Goal: Book appointment/travel/reservation

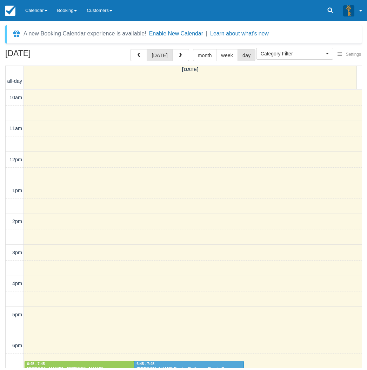
select select
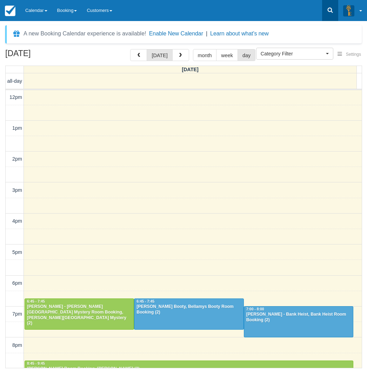
click at [330, 11] on icon at bounding box center [330, 10] width 7 height 7
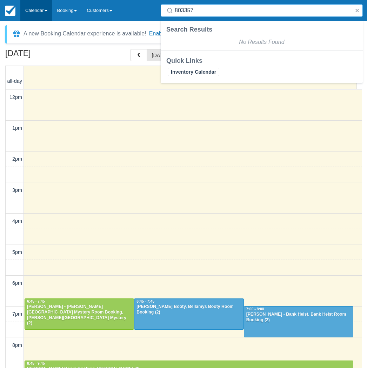
type input "803357"
click at [38, 9] on link "Calendar" at bounding box center [36, 10] width 32 height 21
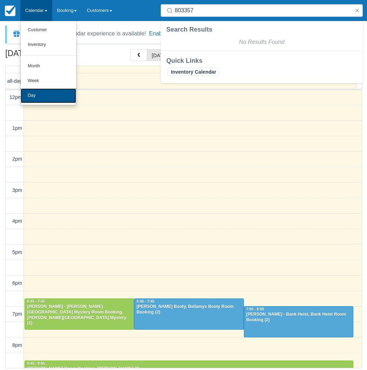
click at [45, 91] on link "Day" at bounding box center [48, 95] width 55 height 15
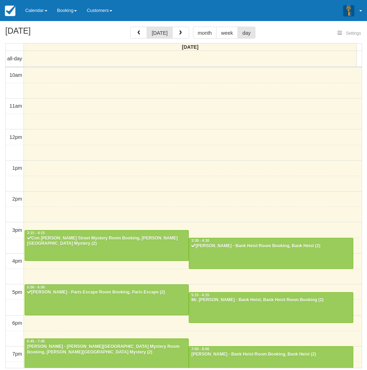
select select
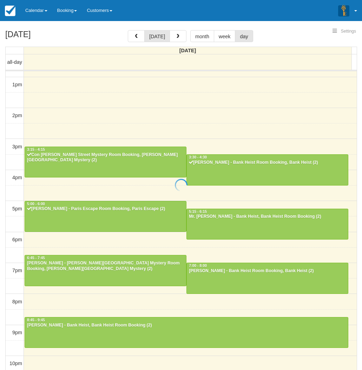
select select
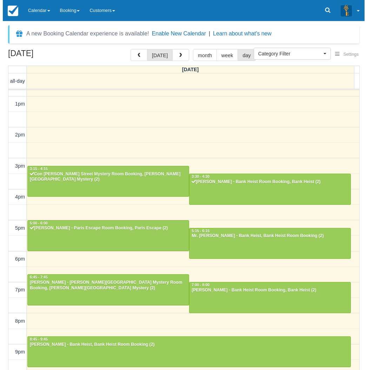
scroll to position [22, 0]
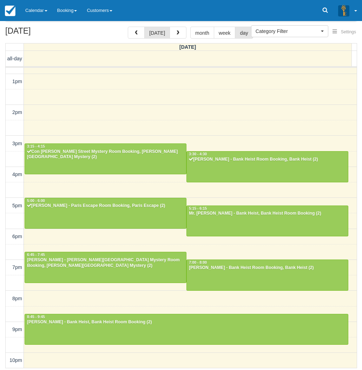
click at [167, 237] on div "10am 11am 12pm 1pm 2pm 3pm 4pm 5pm 6pm 7pm 8pm 9pm 10pm 3:15 - 4:15 Con Elefthe…" at bounding box center [181, 174] width 351 height 387
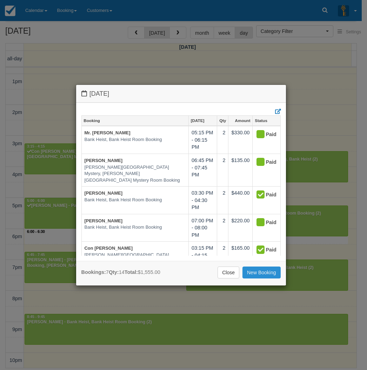
click at [255, 273] on link "New Booking" at bounding box center [261, 273] width 38 height 12
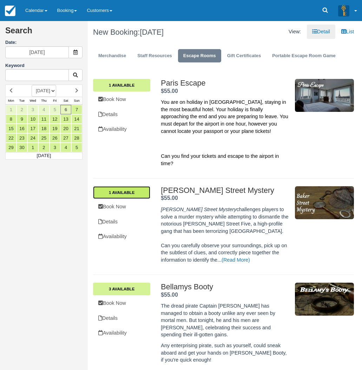
click at [131, 193] on link "1 Available" at bounding box center [121, 192] width 57 height 13
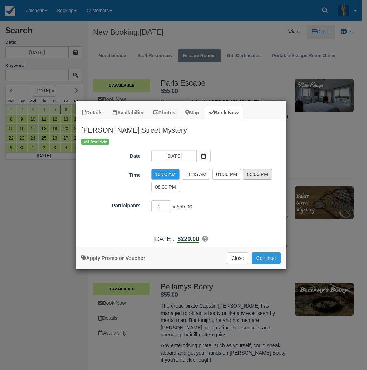
click at [253, 175] on label "05:00 PM" at bounding box center [257, 174] width 29 height 11
radio input "true"
type input "3"
click at [168, 208] on input "3" at bounding box center [161, 206] width 20 height 12
click at [266, 260] on button "Continue" at bounding box center [266, 258] width 29 height 12
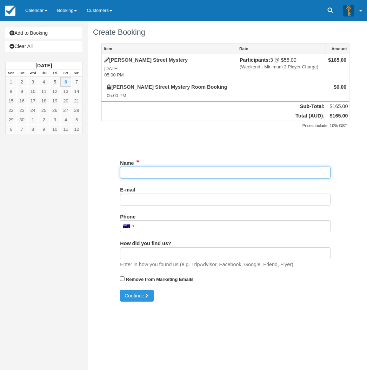
click at [157, 174] on input "Name" at bounding box center [225, 173] width 211 height 12
type input "V"
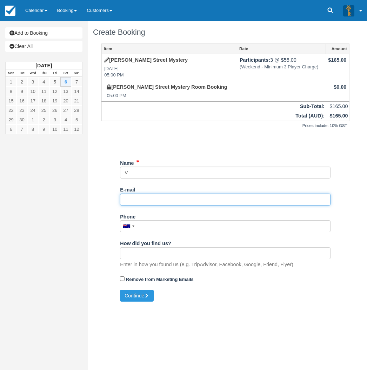
click at [136, 203] on input "E-mail" at bounding box center [225, 200] width 211 height 12
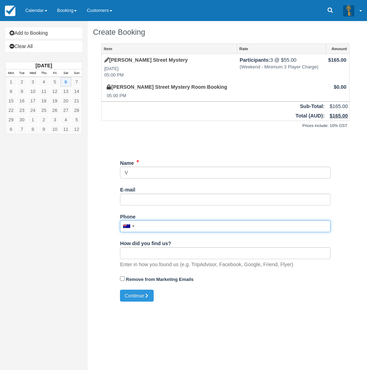
click at [145, 225] on input "Phone" at bounding box center [225, 226] width 211 height 12
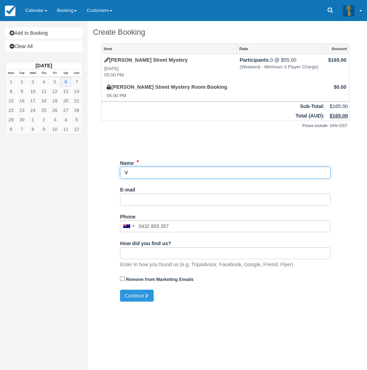
click at [151, 176] on input "Name" at bounding box center [225, 173] width 211 height 12
drag, startPoint x: 146, startPoint y: 174, endPoint x: 119, endPoint y: 175, distance: 27.4
click at [119, 175] on div "Item Rate Amount Baker Street Mystery Sat Sept 6, 2025 05:00 PM Participants: 3…" at bounding box center [225, 167] width 265 height 246
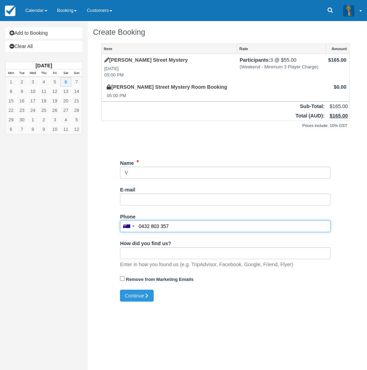
click at [176, 226] on input "0432 803 357" at bounding box center [225, 226] width 211 height 12
click at [145, 226] on input "0432 803 357" at bounding box center [225, 226] width 211 height 12
click at [189, 221] on input "0492 803 357" at bounding box center [225, 226] width 211 height 12
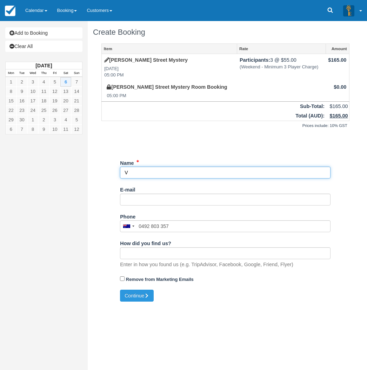
drag, startPoint x: 142, startPoint y: 169, endPoint x: 121, endPoint y: 169, distance: 21.1
click at [121, 169] on input "Name" at bounding box center [225, 173] width 211 height 12
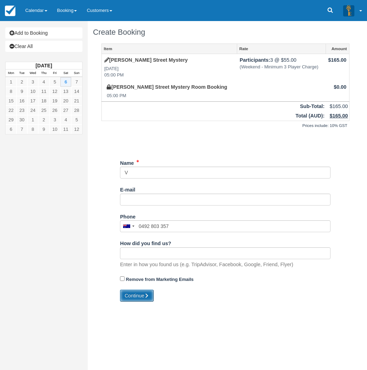
click at [136, 299] on button "Continue" at bounding box center [137, 296] width 34 height 12
type input "+61492803357"
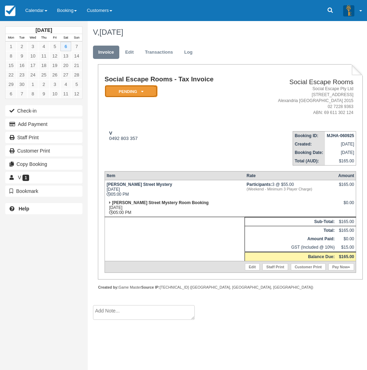
click at [139, 89] on em "Pending" at bounding box center [131, 91] width 53 height 12
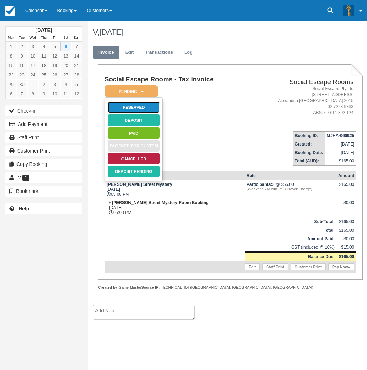
click at [140, 106] on link "Reserved" at bounding box center [133, 107] width 53 height 12
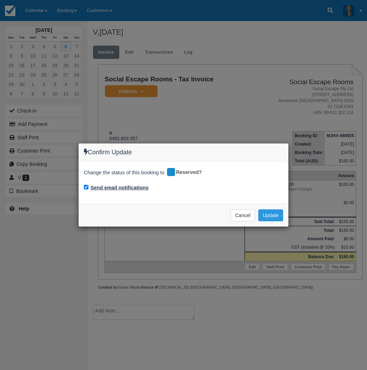
click at [134, 190] on label "Send email notifications" at bounding box center [120, 187] width 58 height 7
click at [88, 189] on input "Send email notifications" at bounding box center [86, 187] width 5 height 5
checkbox input "false"
click at [279, 216] on button "Update" at bounding box center [270, 215] width 25 height 12
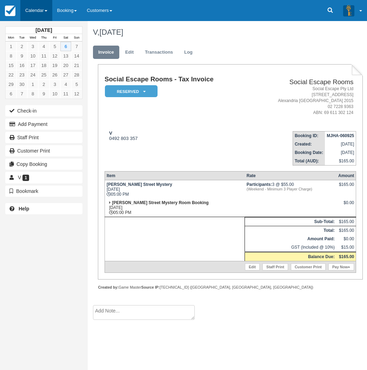
click at [43, 11] on link "Calendar" at bounding box center [36, 10] width 32 height 21
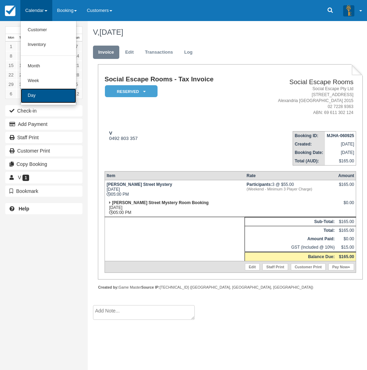
click at [53, 98] on link "Day" at bounding box center [48, 95] width 55 height 15
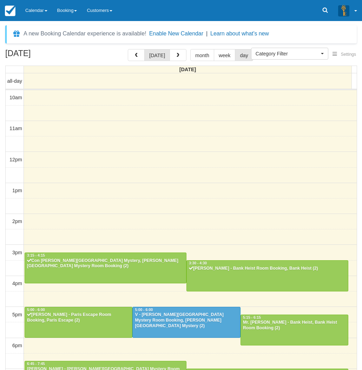
select select
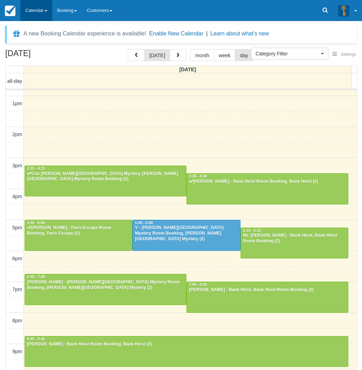
click at [33, 14] on link "Calendar" at bounding box center [36, 10] width 32 height 21
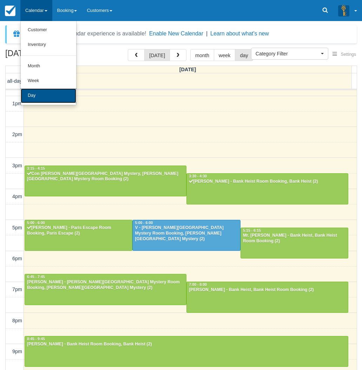
click at [40, 95] on link "Day" at bounding box center [48, 95] width 55 height 15
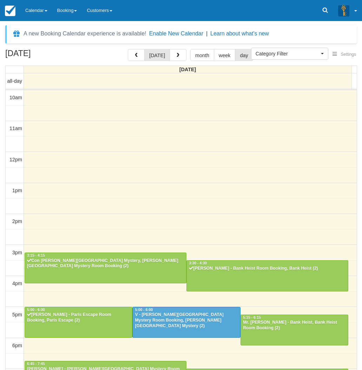
select select
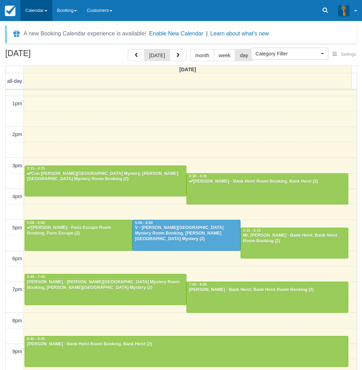
drag, startPoint x: 37, startPoint y: 27, endPoint x: 32, endPoint y: 14, distance: 13.6
click at [32, 14] on link "Calendar" at bounding box center [36, 10] width 32 height 21
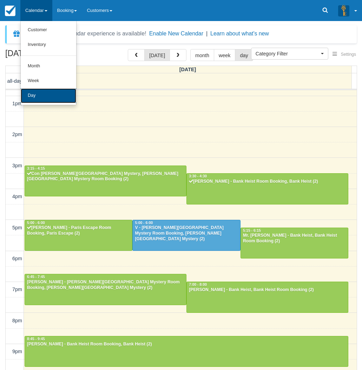
click at [60, 98] on link "Day" at bounding box center [48, 95] width 55 height 15
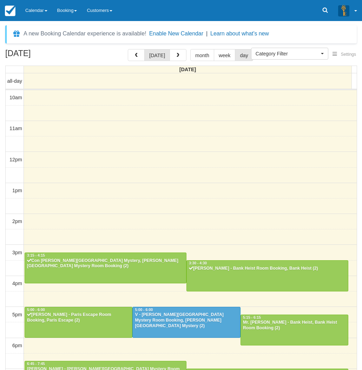
select select
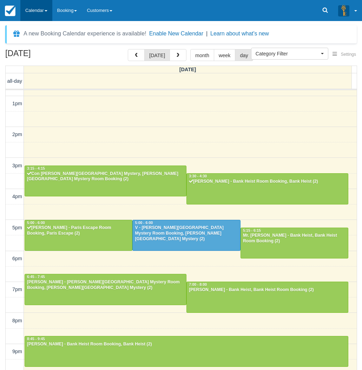
click at [40, 10] on link "Calendar" at bounding box center [36, 10] width 32 height 21
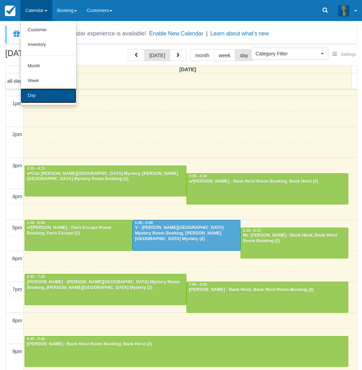
click at [39, 101] on link "Day" at bounding box center [48, 95] width 55 height 15
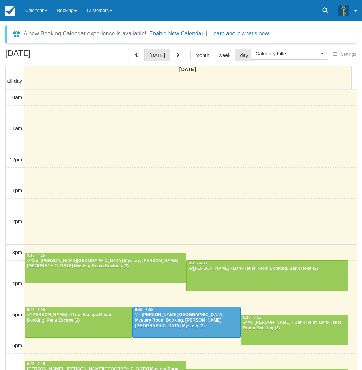
select select
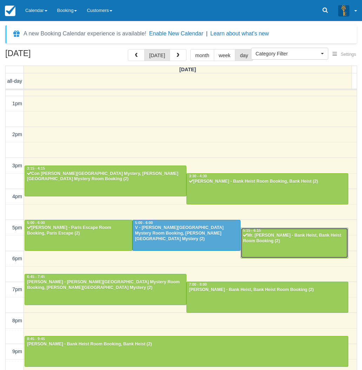
click at [288, 242] on div "Mr. [PERSON_NAME] - Bank Heist, Bank Heist Room Booking (2)" at bounding box center [293, 238] width 103 height 11
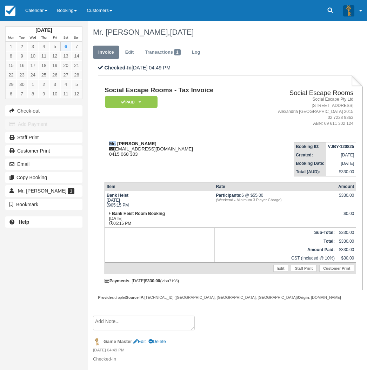
drag, startPoint x: 112, startPoint y: 143, endPoint x: 116, endPoint y: 143, distance: 4.2
click at [116, 143] on div "Mr. [PERSON_NAME] [EMAIL_ADDRESS][DOMAIN_NAME] 0415 068 303" at bounding box center [177, 149] width 144 height 16
click at [116, 143] on strong "Mr. [PERSON_NAME]" at bounding box center [132, 143] width 47 height 5
click at [34, 7] on link "Calendar" at bounding box center [36, 10] width 32 height 21
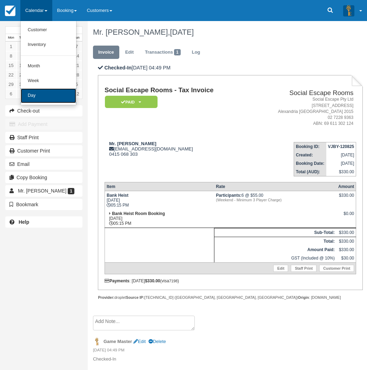
click at [42, 93] on link "Day" at bounding box center [48, 95] width 55 height 15
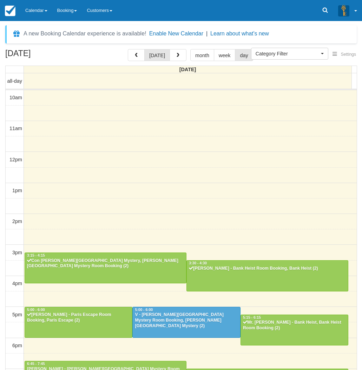
select select
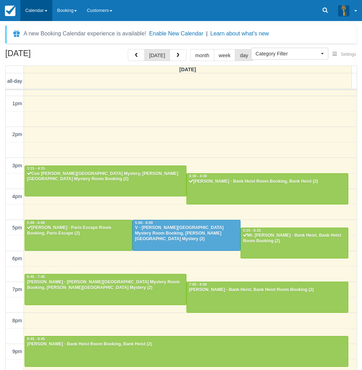
click at [38, 14] on link "Calendar" at bounding box center [36, 10] width 32 height 21
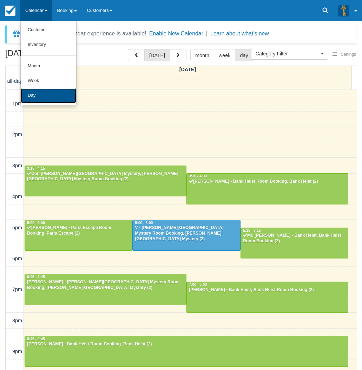
click at [57, 100] on link "Day" at bounding box center [48, 95] width 55 height 15
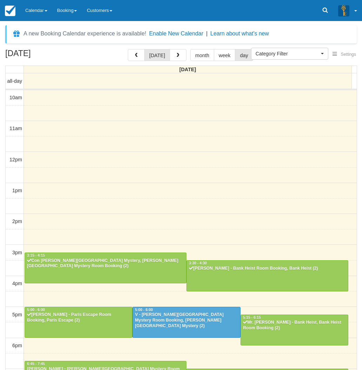
select select
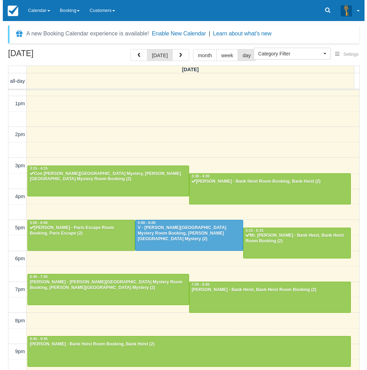
scroll to position [87, 0]
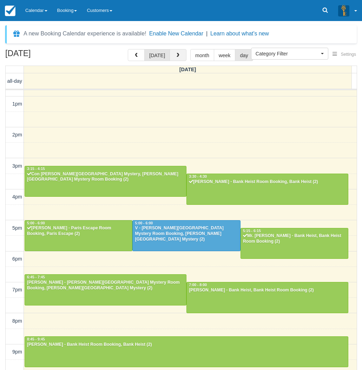
click at [174, 53] on button "button" at bounding box center [177, 55] width 17 height 12
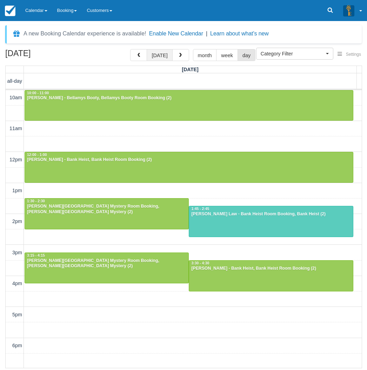
click at [167, 56] on button "[DATE]" at bounding box center [160, 55] width 26 height 12
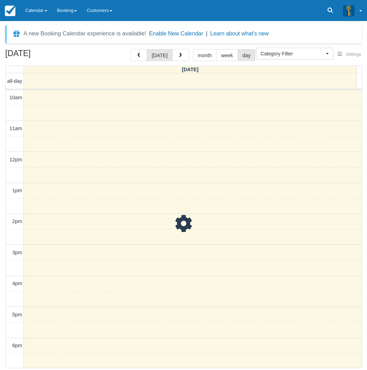
scroll to position [109, 0]
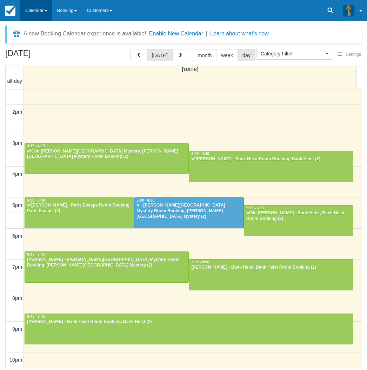
click at [45, 16] on link "Calendar" at bounding box center [36, 10] width 32 height 21
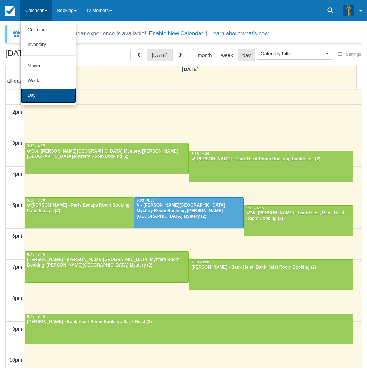
click at [49, 99] on link "Day" at bounding box center [48, 95] width 55 height 15
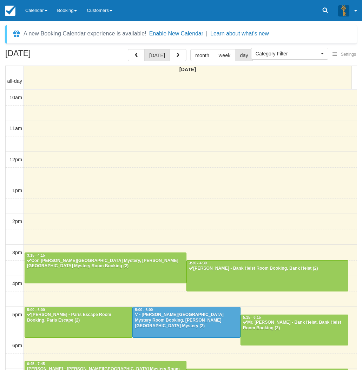
select select
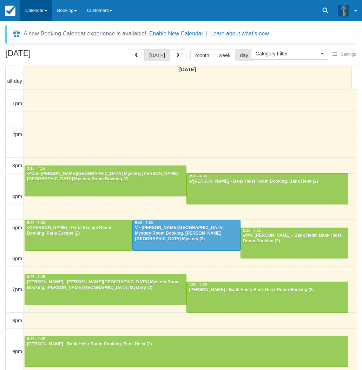
click at [41, 16] on link "Calendar" at bounding box center [36, 10] width 32 height 21
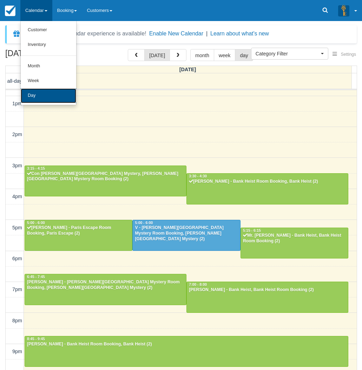
click at [44, 93] on link "Day" at bounding box center [48, 95] width 55 height 15
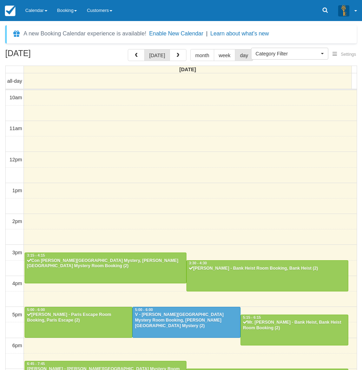
select select
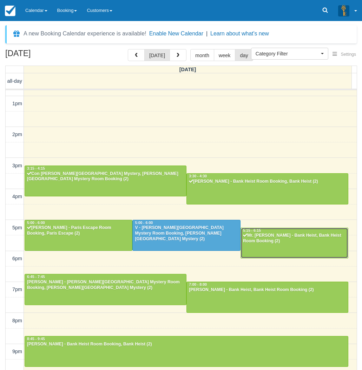
click at [274, 254] on div at bounding box center [294, 243] width 107 height 30
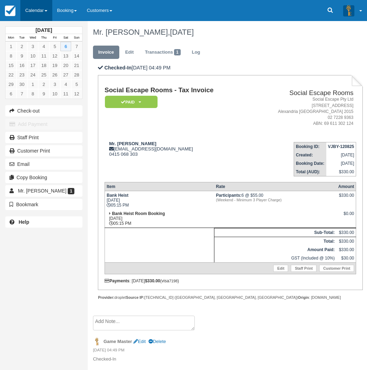
click at [26, 7] on link "Calendar" at bounding box center [36, 10] width 32 height 21
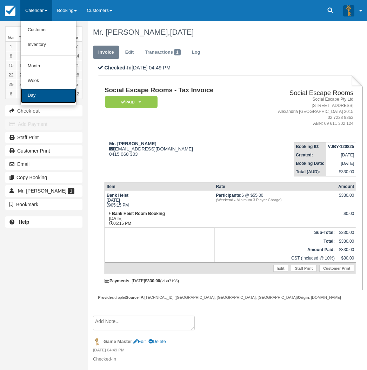
click at [41, 92] on link "Day" at bounding box center [48, 95] width 55 height 15
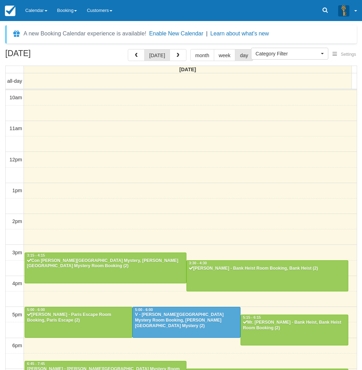
select select
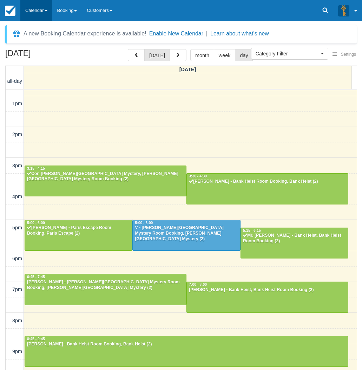
click at [31, 14] on link "Calendar" at bounding box center [36, 10] width 32 height 21
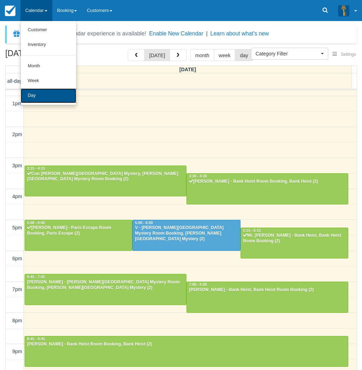
click at [44, 96] on link "Day" at bounding box center [48, 95] width 55 height 15
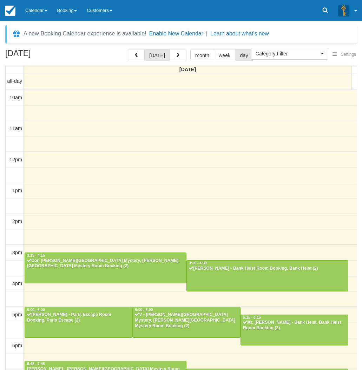
select select
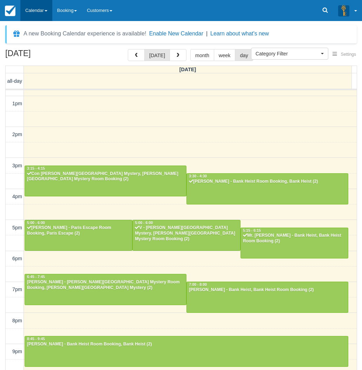
click at [41, 16] on link "Calendar" at bounding box center [36, 10] width 32 height 21
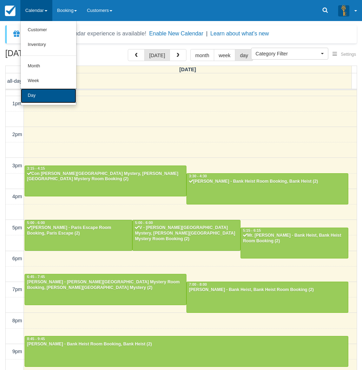
click at [44, 96] on link "Day" at bounding box center [48, 95] width 55 height 15
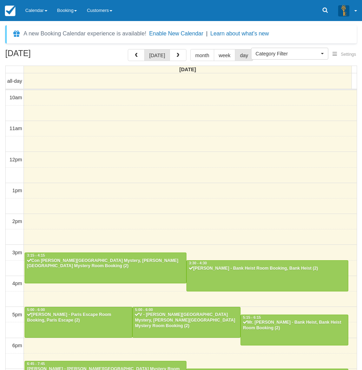
select select
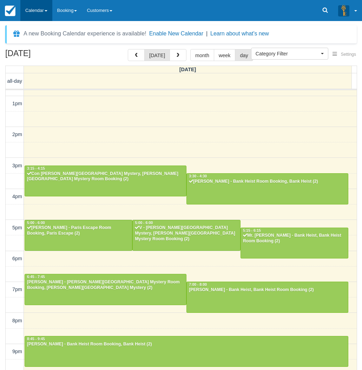
click at [45, 8] on link "Calendar" at bounding box center [36, 10] width 32 height 21
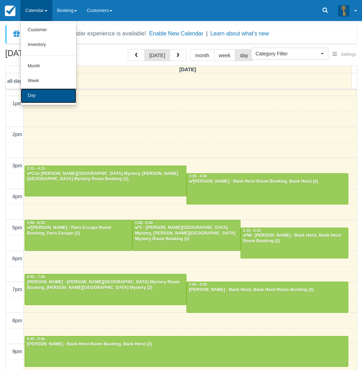
click at [35, 98] on link "Day" at bounding box center [48, 95] width 55 height 15
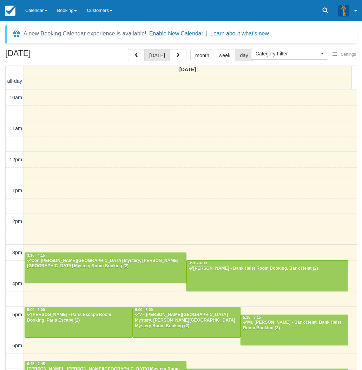
select select
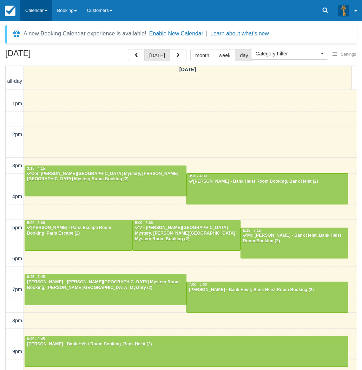
click at [42, 6] on link "Calendar" at bounding box center [36, 10] width 32 height 21
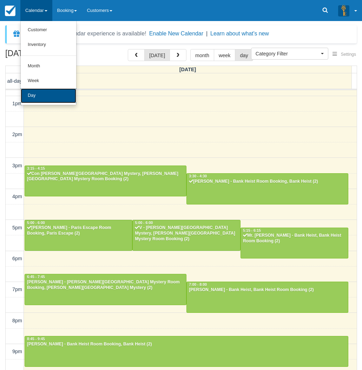
click at [41, 91] on link "Day" at bounding box center [48, 95] width 55 height 15
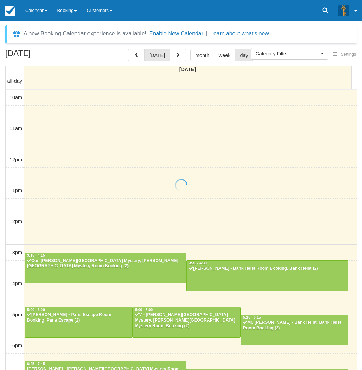
select select
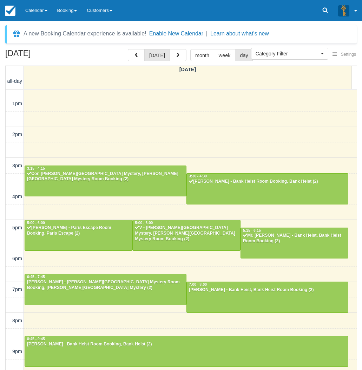
scroll to position [87, 0]
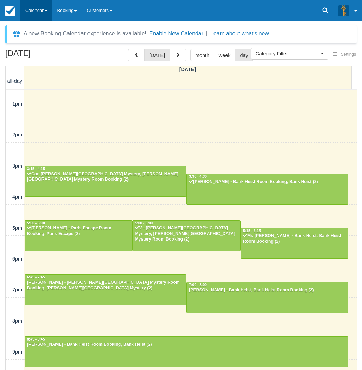
click at [46, 9] on link "Calendar" at bounding box center [36, 10] width 32 height 21
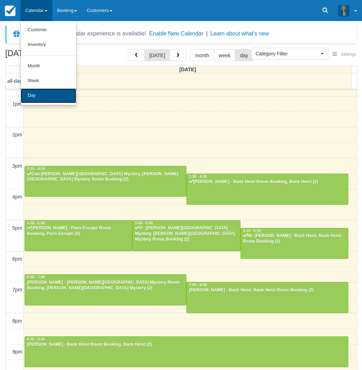
click at [46, 98] on link "Day" at bounding box center [48, 95] width 55 height 15
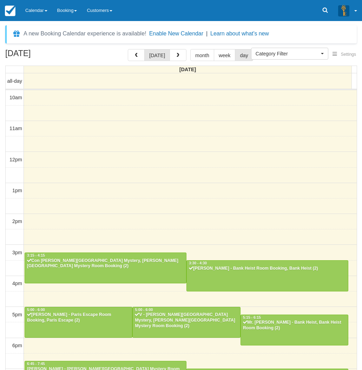
select select
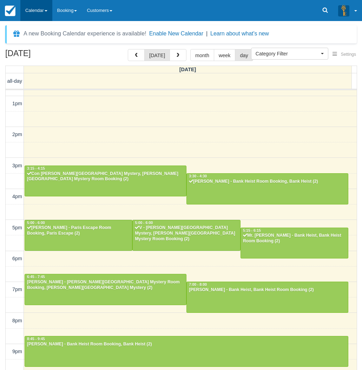
click at [50, 2] on link "Calendar" at bounding box center [36, 10] width 32 height 21
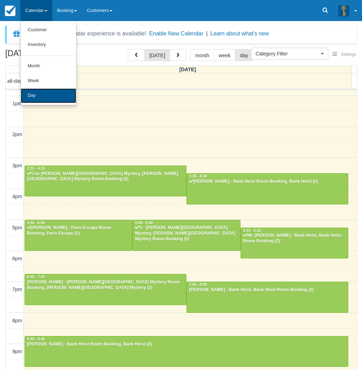
click at [47, 93] on link "Day" at bounding box center [48, 95] width 55 height 15
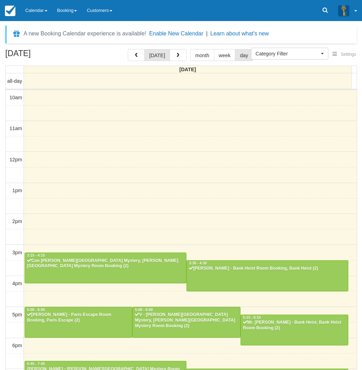
select select
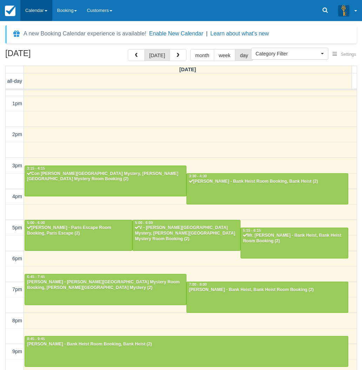
click at [43, 15] on link "Calendar" at bounding box center [36, 10] width 32 height 21
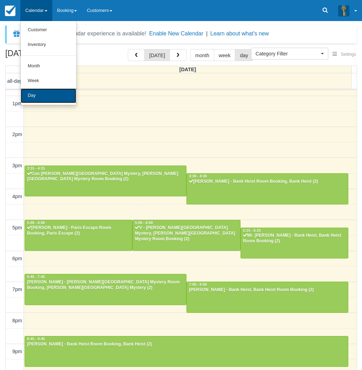
click at [46, 97] on link "Day" at bounding box center [48, 95] width 55 height 15
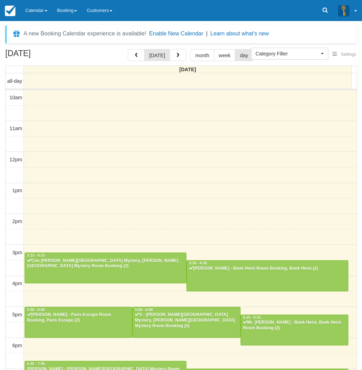
select select
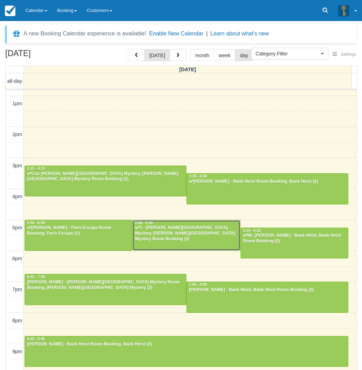
click at [189, 239] on div at bounding box center [186, 235] width 107 height 30
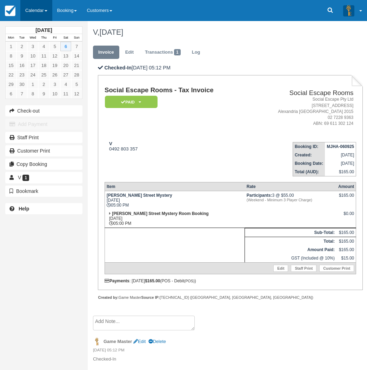
click at [34, 7] on link "Calendar" at bounding box center [36, 10] width 32 height 21
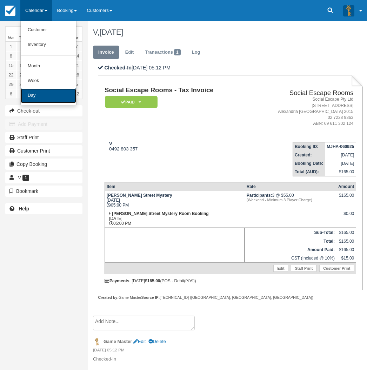
click at [43, 94] on link "Day" at bounding box center [48, 95] width 55 height 15
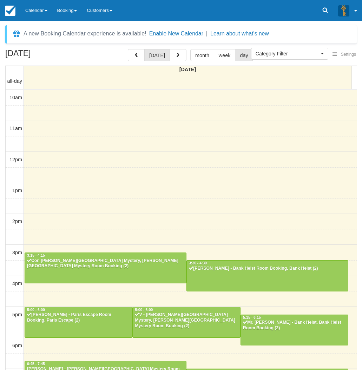
select select
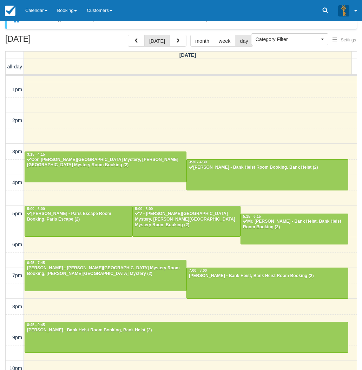
scroll to position [22, 0]
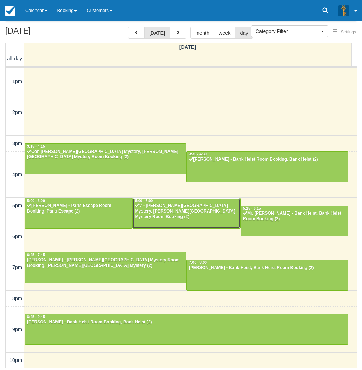
click at [213, 217] on div at bounding box center [186, 213] width 107 height 30
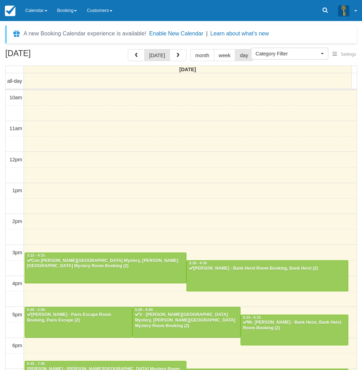
select select
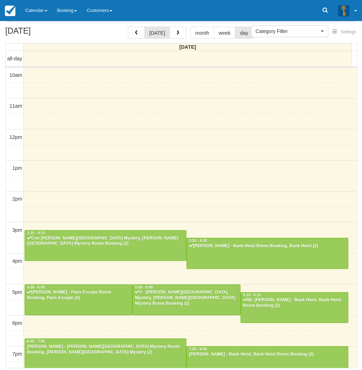
scroll to position [87, 0]
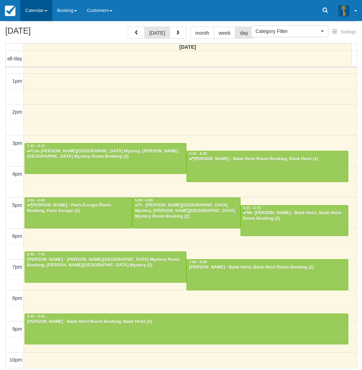
click at [39, 12] on link "Calendar" at bounding box center [36, 10] width 32 height 21
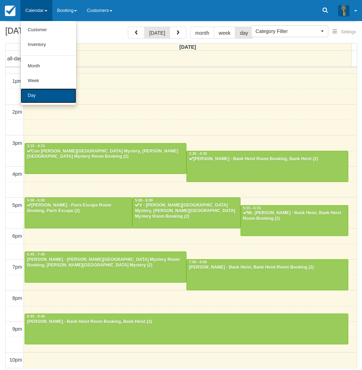
click at [33, 98] on link "Day" at bounding box center [48, 95] width 55 height 15
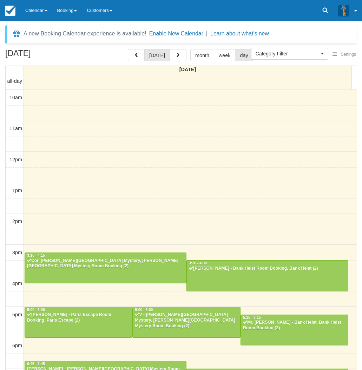
select select
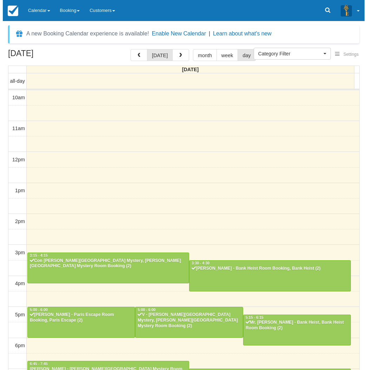
scroll to position [87, 0]
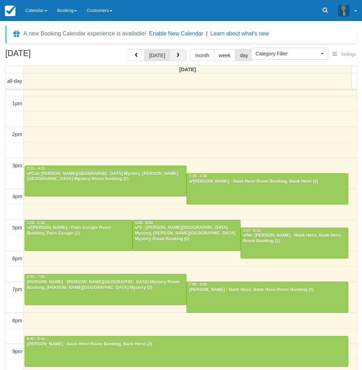
click at [175, 58] on span "button" at bounding box center [177, 55] width 5 height 5
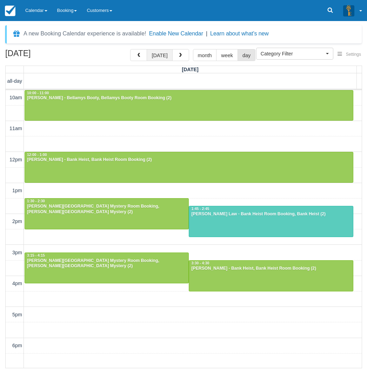
click at [160, 55] on button "[DATE]" at bounding box center [160, 55] width 26 height 12
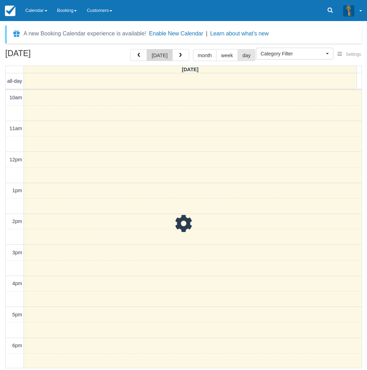
scroll to position [109, 0]
